Goal: Task Accomplishment & Management: Use online tool/utility

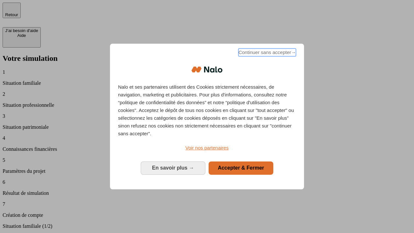
click at [267, 53] on span "Continuer sans accepter →" at bounding box center [268, 53] width 58 height 8
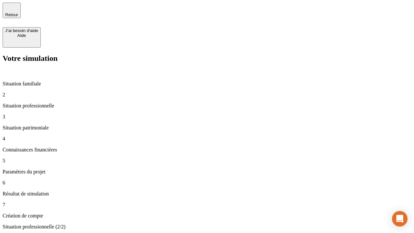
type input "30 000"
type input "1 000"
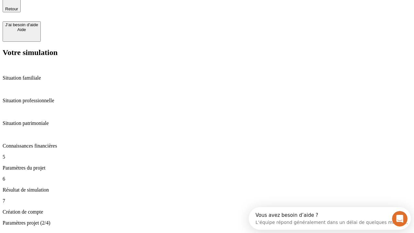
type input "65"
type input "5 000"
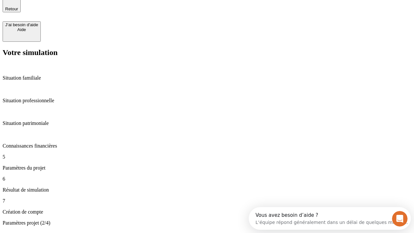
type input "640"
